Goal: Task Accomplishment & Management: Manage account settings

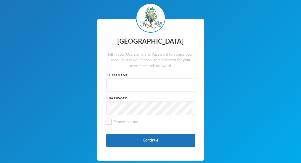
click at [120, 83] on input "text" at bounding box center [150, 85] width 82 height 13
type input "a"
click at [127, 85] on input "glh25c71" at bounding box center [150, 85] width 82 height 13
click at [130, 86] on input "glh25c71" at bounding box center [150, 85] width 82 height 13
type input "[EMAIL_ADDRESS][DOMAIN_NAME]"
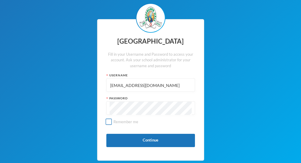
click at [108, 123] on input "Remember me" at bounding box center [108, 122] width 6 height 6
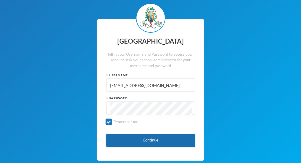
click at [159, 144] on button "Continue" at bounding box center [150, 140] width 88 height 13
click at [153, 141] on button "Continue" at bounding box center [150, 140] width 88 height 13
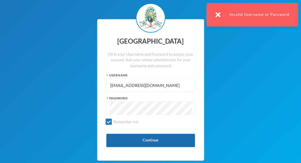
scroll to position [21, 0]
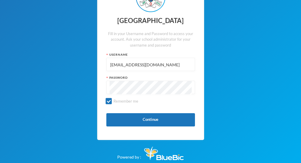
click at [107, 76] on div "Password" at bounding box center [150, 78] width 88 height 4
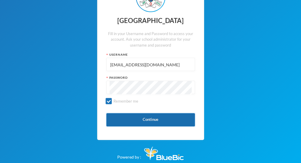
click at [169, 119] on button "Continue" at bounding box center [150, 119] width 88 height 13
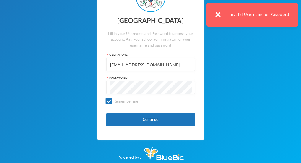
click at [264, 67] on div "Greenland Hall Fill in your Username and Password to access your account. Ask y…" at bounding box center [150, 71] width 301 height 184
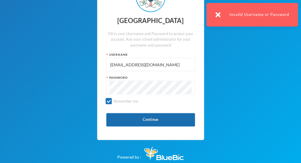
click at [152, 121] on button "Continue" at bounding box center [150, 119] width 88 height 13
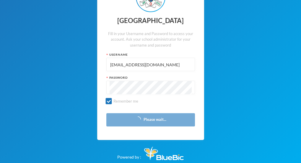
click at [106, 95] on div "Greenland Hall Fill in your Username and Password to access your account. Ask y…" at bounding box center [150, 70] width 107 height 142
click at [111, 103] on input "Remember me" at bounding box center [108, 101] width 6 height 6
click at [109, 100] on input "Remember me" at bounding box center [108, 101] width 6 height 6
click at [134, 123] on button "Please wait..." at bounding box center [150, 119] width 88 height 13
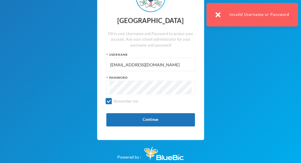
click at [246, 83] on div "Greenland Hall Fill in your Username and Password to access your account. Ask y…" at bounding box center [150, 71] width 301 height 184
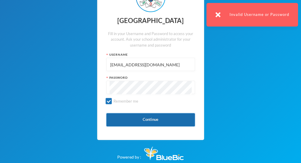
click at [155, 125] on button "Continue" at bounding box center [150, 119] width 88 height 13
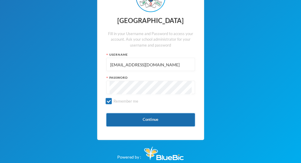
click at [145, 122] on button "Continue" at bounding box center [150, 119] width 88 height 13
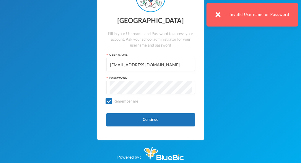
click at [228, 94] on div "Greenland Hall Fill in your Username and Password to access your account. Ask y…" at bounding box center [150, 71] width 301 height 184
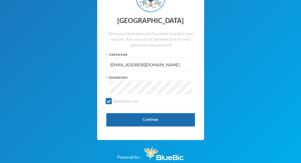
click at [169, 119] on button "Continue" at bounding box center [150, 119] width 88 height 13
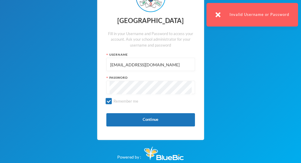
click at [235, 76] on div "Greenland Hall Fill in your Username and Password to access your account. Ask y…" at bounding box center [150, 71] width 301 height 184
click at [246, 85] on div "Greenland Hall Fill in your Username and Password to access your account. Ask y…" at bounding box center [150, 71] width 301 height 184
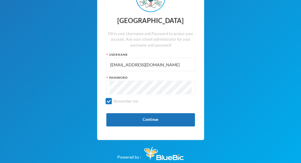
click at [110, 100] on input "Remember me" at bounding box center [108, 101] width 6 height 6
click at [110, 101] on input "Remember me" at bounding box center [108, 101] width 6 height 6
checkbox input "true"
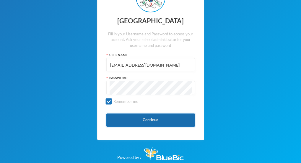
click at [165, 121] on button "Continue" at bounding box center [150, 120] width 88 height 13
click at [167, 120] on button "Continue" at bounding box center [150, 120] width 88 height 13
click at [120, 127] on button "Continue" at bounding box center [150, 120] width 88 height 13
